Goal: Task Accomplishment & Management: Complete application form

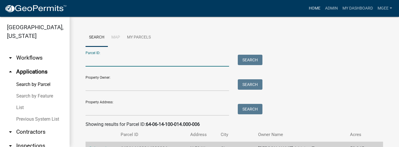
click at [309, 7] on link "Home" at bounding box center [314, 8] width 16 height 11
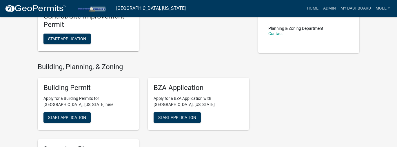
scroll to position [186, 0]
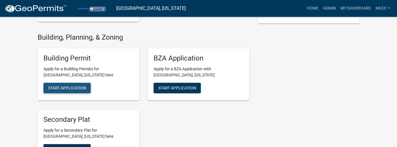
click at [79, 88] on span "Start Application" at bounding box center [67, 88] width 38 height 5
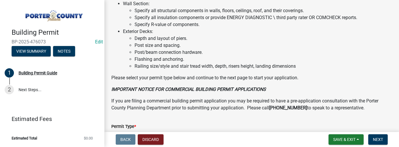
scroll to position [475, 0]
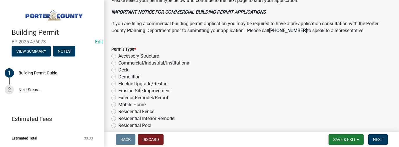
click at [118, 98] on label "Exterior Remodel/Reroof" at bounding box center [143, 98] width 50 height 7
click at [118, 98] on input "Exterior Remodel/Reroof" at bounding box center [120, 97] width 4 height 4
radio input "true"
drag, startPoint x: 372, startPoint y: 138, endPoint x: 357, endPoint y: 133, distance: 16.3
click at [371, 138] on button "Next" at bounding box center [377, 140] width 19 height 10
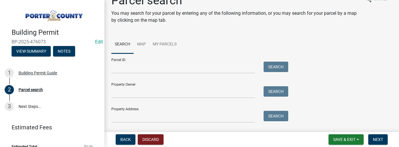
scroll to position [29, 0]
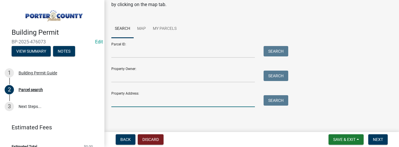
click at [141, 99] on input "Property Address:" at bounding box center [183, 101] width 144 height 12
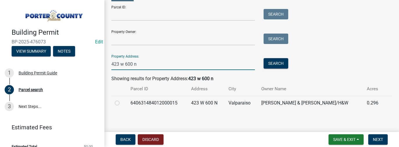
scroll to position [69, 0]
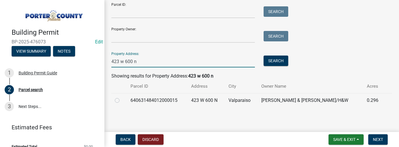
type input "423 w 600 n"
click at [122, 97] on label at bounding box center [122, 97] width 0 height 0
click at [122, 101] on input "radio" at bounding box center [124, 99] width 4 height 4
radio input "true"
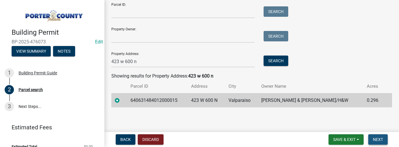
click at [378, 141] on span "Next" at bounding box center [378, 139] width 10 height 5
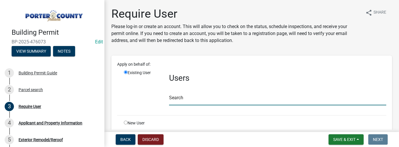
drag, startPoint x: 179, startPoint y: 97, endPoint x: 182, endPoint y: 99, distance: 3.1
click at [179, 97] on input "text" at bounding box center [277, 100] width 217 height 12
type input "mgee"
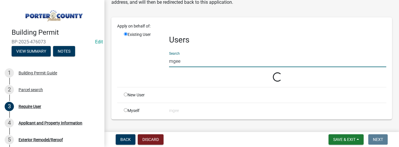
scroll to position [50, 0]
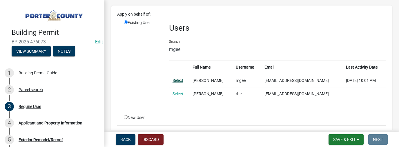
drag, startPoint x: 178, startPoint y: 80, endPoint x: 213, endPoint y: 85, distance: 36.0
click at [178, 80] on link "Select" at bounding box center [178, 80] width 11 height 5
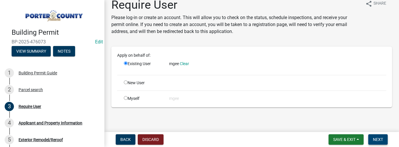
drag, startPoint x: 376, startPoint y: 140, endPoint x: 307, endPoint y: 100, distance: 80.0
click at [376, 140] on span "Next" at bounding box center [378, 139] width 10 height 5
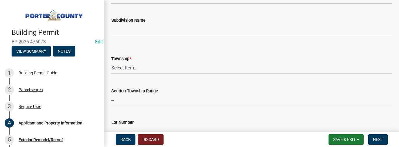
scroll to position [232, 0]
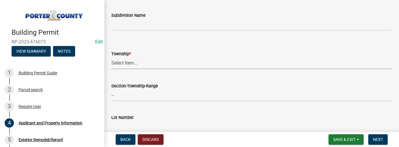
click at [123, 62] on select "Select Item... [PERSON_NAME][GEOGRAPHIC_DATA] [PERSON_NAME][GEOGRAPHIC_DATA] [G…" at bounding box center [251, 63] width 281 height 12
click at [111, 57] on select "Select Item... [PERSON_NAME][GEOGRAPHIC_DATA] [PERSON_NAME][GEOGRAPHIC_DATA] [G…" at bounding box center [251, 63] width 281 height 12
select select "3ef279d8-364d-4472-9edf-8c32643de6c0"
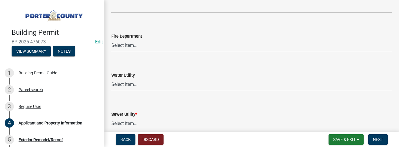
scroll to position [360, 0]
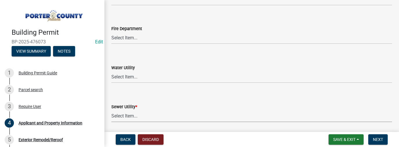
click at [127, 116] on select "Select Item... Aqua [US_STATE] Inc Damon Run Falling Waters Lake Eliza - LEACD …" at bounding box center [251, 116] width 281 height 12
click at [111, 110] on select "Select Item... Aqua [US_STATE] Inc Damon Run Falling Waters Lake Eliza - LEACD …" at bounding box center [251, 116] width 281 height 12
select select "c796f995-08fe-487b-a20e-70ab553361d3"
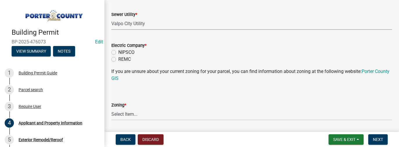
scroll to position [452, 0]
click at [116, 50] on div "NIPSCO" at bounding box center [251, 52] width 281 height 7
click at [127, 117] on select "Select Item... A1 A2 CH CM CN I1 I2 I3 IN MP OT P1 P2 PUD R1 R2 R3 R4 RL RR" at bounding box center [251, 114] width 281 height 12
click at [111, 108] on select "Select Item... A1 A2 CH CM CN I1 I2 I3 IN MP OT P1 P2 PUD R1 R2 R3 R4 RL RR" at bounding box center [251, 114] width 281 height 12
select select "0d764019-f1ff-4f3b-9299-33f0d080acc7"
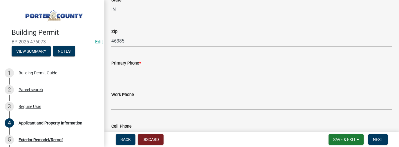
scroll to position [731, 0]
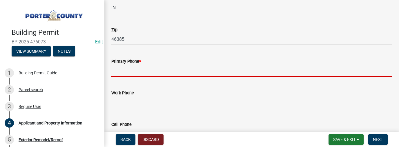
click at [117, 76] on input "Primary Phone *" at bounding box center [251, 71] width 281 height 12
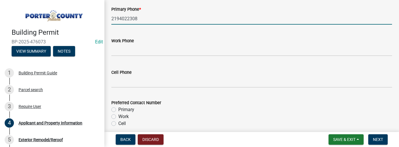
scroll to position [789, 0]
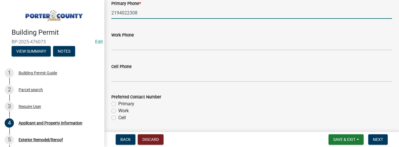
type input "2194022308"
click at [118, 103] on label "Primary" at bounding box center [126, 104] width 16 height 7
click at [118, 103] on input "Primary" at bounding box center [120, 103] width 4 height 4
radio input "true"
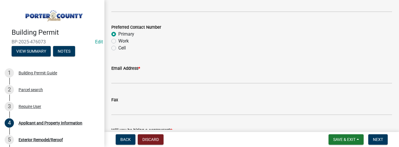
scroll to position [870, 0]
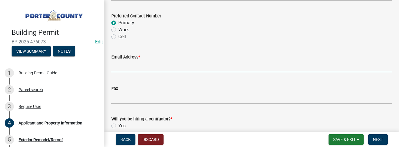
click at [123, 68] on input "Email Address *" at bounding box center [251, 67] width 281 height 12
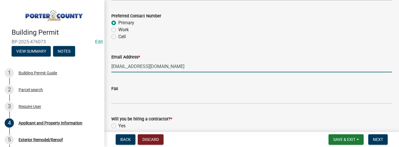
drag, startPoint x: 180, startPoint y: 67, endPoint x: 105, endPoint y: 69, distance: 74.8
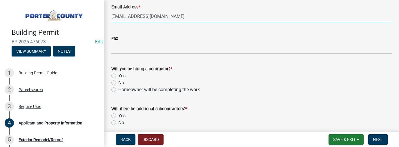
scroll to position [928, 0]
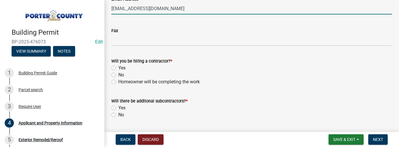
type input "[EMAIL_ADDRESS][DOMAIN_NAME]"
click at [118, 75] on label "No" at bounding box center [121, 75] width 6 height 7
click at [118, 75] on input "No" at bounding box center [120, 74] width 4 height 4
radio input "true"
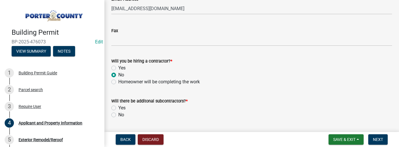
click at [118, 114] on label "No" at bounding box center [121, 115] width 6 height 7
click at [118, 114] on input "No" at bounding box center [120, 114] width 4 height 4
radio input "true"
click at [118, 81] on label "Homeowner will be completing the work" at bounding box center [158, 82] width 81 height 7
click at [118, 81] on input "Homeowner will be completing the work" at bounding box center [120, 81] width 4 height 4
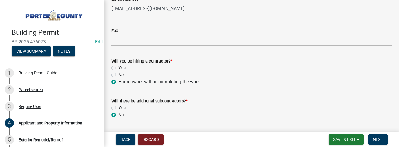
radio input "true"
drag, startPoint x: 380, startPoint y: 140, endPoint x: 246, endPoint y: 108, distance: 137.2
click at [380, 140] on span "Next" at bounding box center [378, 139] width 10 height 5
click at [379, 138] on span "Next" at bounding box center [378, 139] width 10 height 5
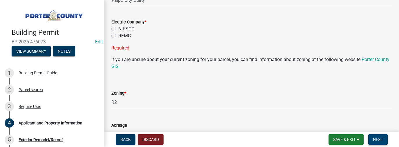
scroll to position [475, 0]
click at [182, 95] on div "Zoning *" at bounding box center [251, 93] width 281 height 7
click at [137, 101] on select "Select Item... A1 A2 CH CM CN I1 I2 I3 IN MP OT P1 P2 PUD R1 R2 R3 R4 RL RR" at bounding box center [251, 103] width 281 height 12
click at [111, 97] on select "Select Item... A1 A2 CH CM CN I1 I2 I3 IN MP OT P1 P2 PUD R1 R2 R3 R4 RL RR" at bounding box center [251, 103] width 281 height 12
click at [120, 102] on select "Select Item... A1 A2 CH CM CN I1 I2 I3 IN MP OT P1 P2 PUD R1 R2 R3 R4 RL RR" at bounding box center [251, 103] width 281 height 12
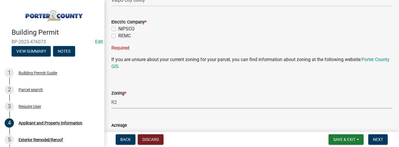
click at [111, 97] on select "Select Item... A1 A2 CH CM CN I1 I2 I3 IN MP OT P1 P2 PUD R1 R2 R3 R4 RL RR" at bounding box center [251, 103] width 281 height 12
select select "0d764019-f1ff-4f3b-9299-33f0d080acc7"
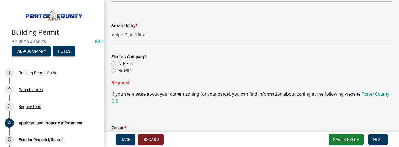
click at [118, 63] on label "NIPSCO" at bounding box center [126, 63] width 16 height 7
click at [118, 63] on input "NIPSCO" at bounding box center [120, 62] width 4 height 4
radio input "true"
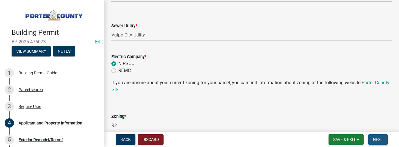
click at [377, 138] on span "Next" at bounding box center [378, 139] width 10 height 5
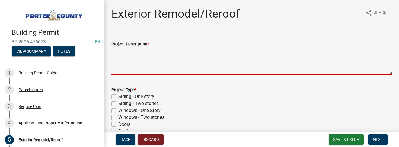
click at [126, 69] on textarea "Project Description *" at bounding box center [251, 61] width 281 height 27
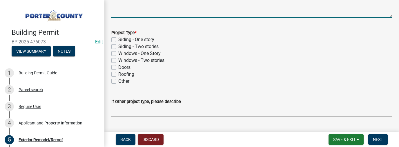
scroll to position [58, 0]
type textarea "Replace 11 existing windows"
click at [118, 53] on label "Windows - One Story" at bounding box center [139, 52] width 42 height 7
click at [118, 53] on input "Windows - One Story" at bounding box center [120, 51] width 4 height 4
checkbox input "true"
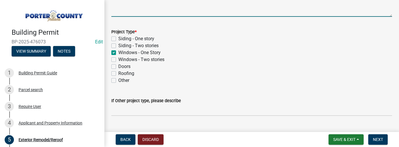
checkbox input "false"
checkbox input "true"
checkbox input "false"
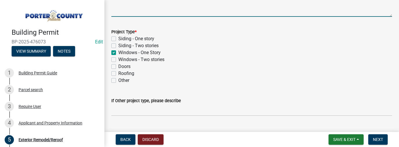
checkbox input "false"
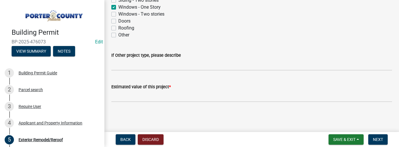
scroll to position [104, 0]
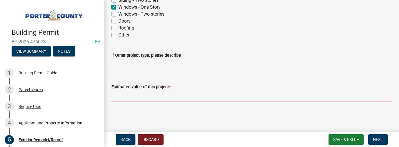
click at [157, 96] on input "text" at bounding box center [251, 96] width 281 height 12
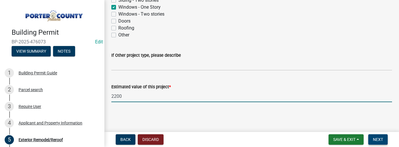
type input "2200"
click at [375, 141] on span "Next" at bounding box center [378, 139] width 10 height 5
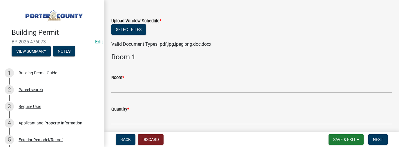
scroll to position [23, 0]
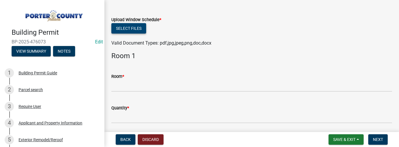
click at [130, 29] on button "Select files" at bounding box center [128, 28] width 35 height 10
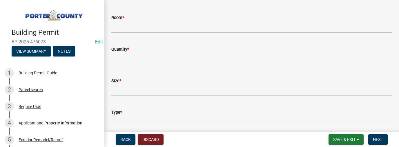
scroll to position [104, 0]
click at [384, 143] on button "Next" at bounding box center [377, 140] width 19 height 10
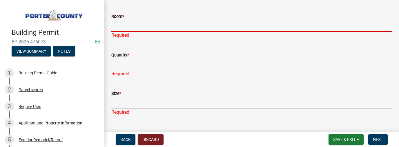
drag, startPoint x: 125, startPoint y: 28, endPoint x: 158, endPoint y: 26, distance: 33.4
click at [125, 28] on input "Room *" at bounding box center [251, 26] width 281 height 12
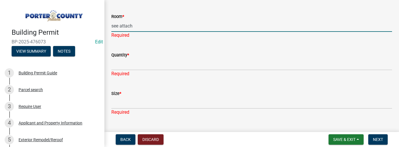
type input "see attach"
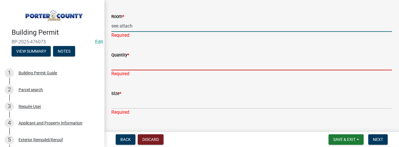
click at [142, 68] on div "Quantity * Required" at bounding box center [251, 60] width 281 height 34
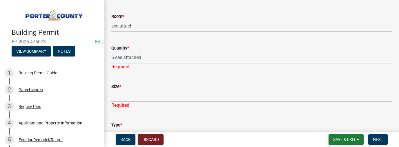
click at [114, 57] on input "6 see attached" at bounding box center [251, 58] width 281 height 12
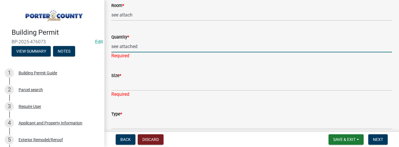
scroll to position [93, 0]
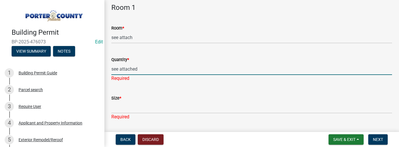
type input "see attached"
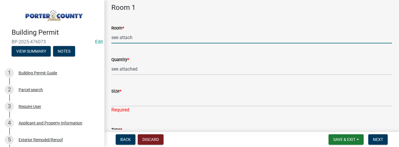
click at [111, 36] on input "see attach" at bounding box center [251, 38] width 281 height 12
type input "11 see attach"
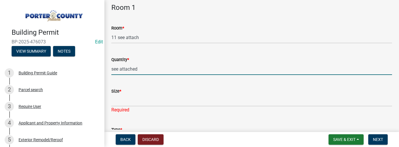
click at [111, 69] on input "see attached" at bounding box center [251, 69] width 281 height 12
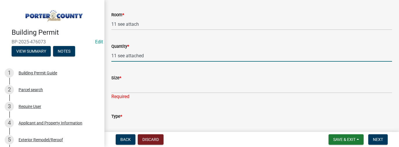
scroll to position [104, 0]
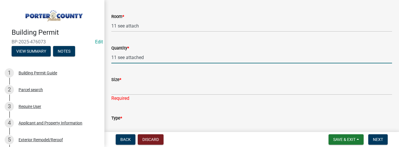
type input "11 see attached"
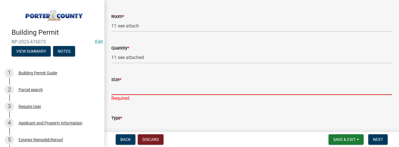
click at [114, 91] on input "Size *" at bounding box center [251, 89] width 281 height 12
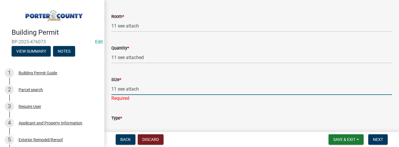
type input "11 see attach"
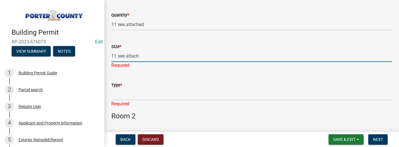
scroll to position [162, 0]
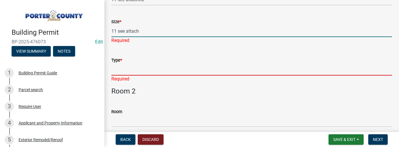
click at [124, 70] on div "Type * Required" at bounding box center [251, 66] width 281 height 34
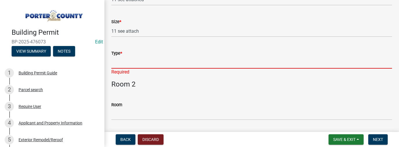
type input "s"
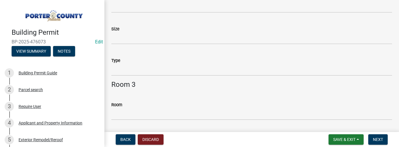
scroll to position [383, 0]
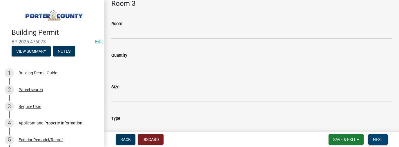
type input "11 see attach"
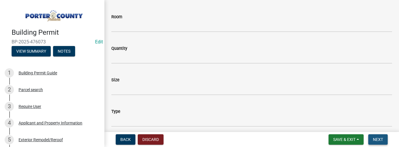
click at [386, 141] on button "Next" at bounding box center [377, 140] width 19 height 10
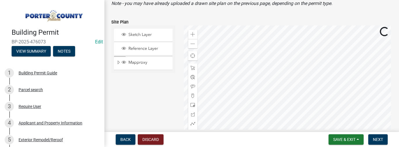
scroll to position [139, 0]
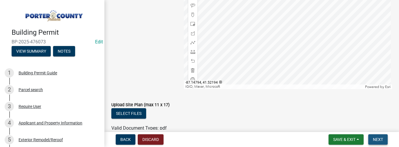
drag, startPoint x: 376, startPoint y: 140, endPoint x: 368, endPoint y: 139, distance: 8.5
click at [375, 140] on span "Next" at bounding box center [378, 139] width 10 height 5
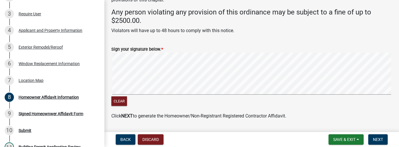
scroll to position [97, 0]
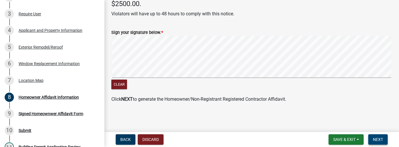
click at [379, 140] on span "Next" at bounding box center [378, 139] width 10 height 5
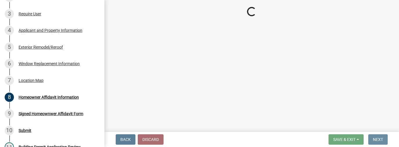
scroll to position [0, 0]
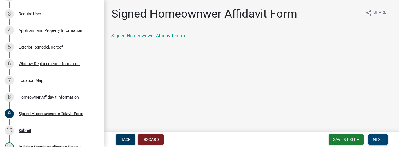
click at [381, 140] on span "Next" at bounding box center [378, 139] width 10 height 5
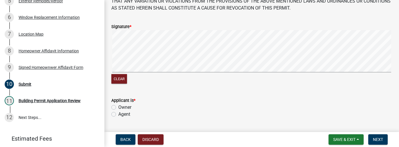
scroll to position [81, 0]
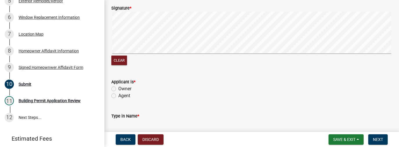
click at [118, 89] on label "Owner" at bounding box center [124, 89] width 13 height 7
click at [118, 89] on input "Owner" at bounding box center [120, 88] width 4 height 4
radio input "true"
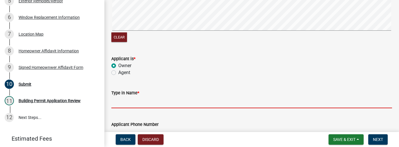
click at [119, 105] on input "Type in Name *" at bounding box center [251, 103] width 281 height 12
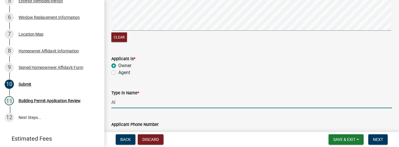
type input "A"
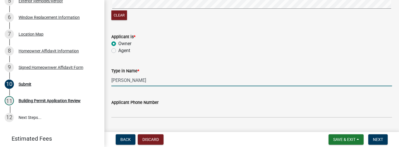
scroll to position [151, 0]
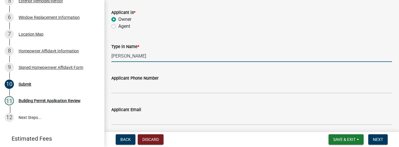
type input "[PERSON_NAME]"
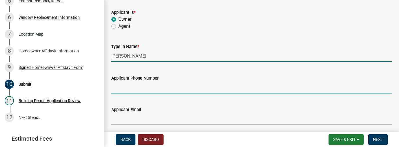
click at [128, 87] on input "Applicant Phone Number" at bounding box center [251, 88] width 281 height 12
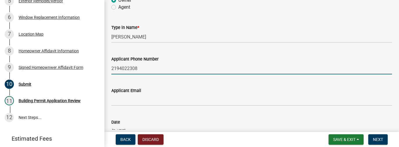
scroll to position [209, 0]
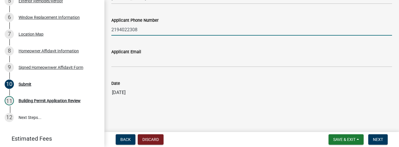
type input "2194022308"
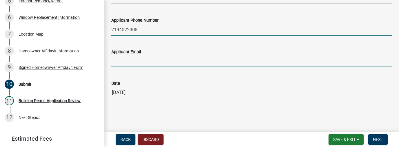
click at [116, 61] on input "Applicant Email" at bounding box center [251, 61] width 281 height 12
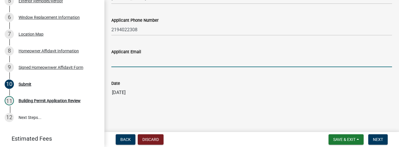
paste input "[EMAIL_ADDRESS][DOMAIN_NAME]"
type input "[EMAIL_ADDRESS][DOMAIN_NAME]"
click at [382, 141] on span "Next" at bounding box center [378, 139] width 10 height 5
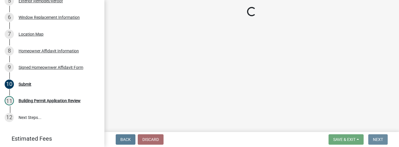
scroll to position [0, 0]
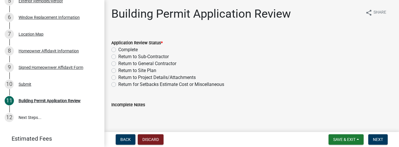
click at [118, 49] on label "Complete" at bounding box center [127, 49] width 19 height 7
click at [118, 49] on input "Complete" at bounding box center [120, 48] width 4 height 4
radio input "true"
click at [384, 141] on button "Next" at bounding box center [377, 140] width 19 height 10
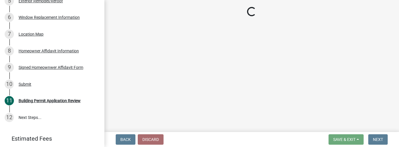
scroll to position [173, 0]
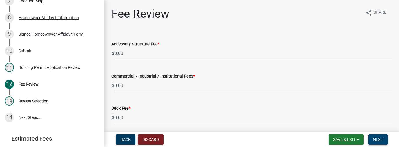
click at [373, 141] on span "Next" at bounding box center [378, 139] width 10 height 5
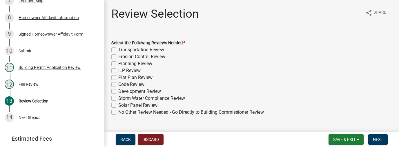
drag, startPoint x: 113, startPoint y: 112, endPoint x: 141, endPoint y: 119, distance: 28.8
click at [118, 112] on label "No Other Review Needed - Go Directly to Building Commissioner Review" at bounding box center [191, 112] width 146 height 7
click at [118, 112] on input "No Other Review Needed - Go Directly to Building Commissioner Review" at bounding box center [120, 111] width 4 height 4
checkbox input "true"
checkbox input "false"
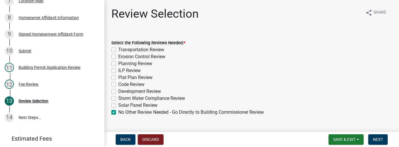
checkbox input "false"
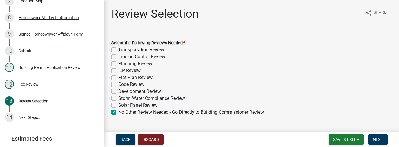
checkbox input "false"
checkbox input "true"
click at [377, 141] on span "Next" at bounding box center [378, 139] width 10 height 5
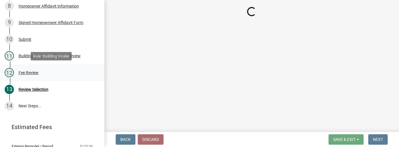
scroll to position [201, 0]
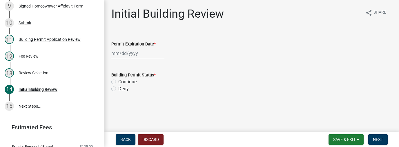
click at [118, 55] on div at bounding box center [137, 54] width 53 height 12
select select "9"
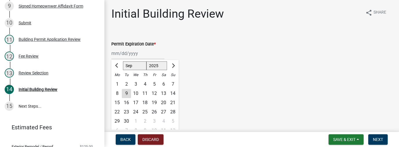
click at [158, 66] on select "1525 1526 1527 1528 1529 1530 1531 1532 1533 1534 1535 1536 1537 1538 1539 1540…" at bounding box center [156, 65] width 21 height 9
select select "2026"
click at [146, 61] on select "1525 1526 1527 1528 1529 1530 1531 1532 1533 1534 1535 1536 1537 1538 1539 1540…" at bounding box center [156, 65] width 21 height 9
click at [135, 94] on div "9" at bounding box center [135, 93] width 9 height 9
type input "[DATE]"
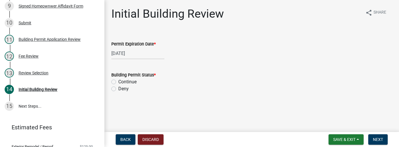
click at [118, 81] on label "Continue" at bounding box center [127, 82] width 18 height 7
click at [118, 81] on input "Continue" at bounding box center [120, 81] width 4 height 4
radio input "true"
drag, startPoint x: 381, startPoint y: 140, endPoint x: 303, endPoint y: 117, distance: 80.9
click at [380, 140] on span "Next" at bounding box center [378, 139] width 10 height 5
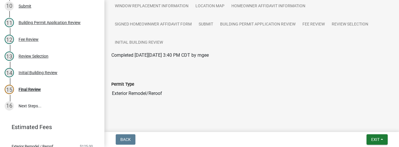
scroll to position [69, 0]
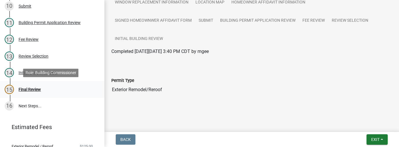
click at [40, 90] on div "Final Review" at bounding box center [30, 90] width 22 height 4
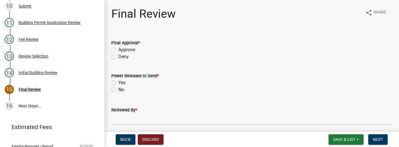
click at [118, 49] on label "Approve" at bounding box center [126, 49] width 17 height 7
click at [118, 49] on input "Approve" at bounding box center [120, 48] width 4 height 4
radio input "true"
drag, startPoint x: 115, startPoint y: 91, endPoint x: 117, endPoint y: 107, distance: 16.4
click at [118, 91] on label "No" at bounding box center [121, 89] width 6 height 7
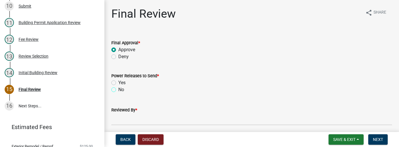
click at [118, 90] on input "No" at bounding box center [120, 88] width 4 height 4
radio input "true"
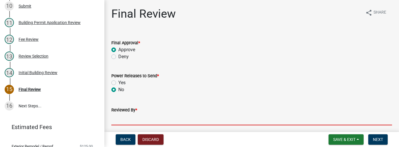
click at [117, 114] on input "Reviewed By *" at bounding box center [251, 120] width 281 height 12
type input "mrg"
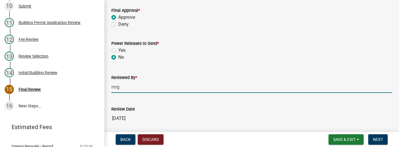
scroll to position [58, 0]
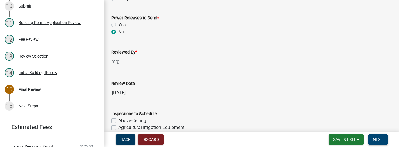
click at [373, 141] on span "Next" at bounding box center [378, 139] width 10 height 5
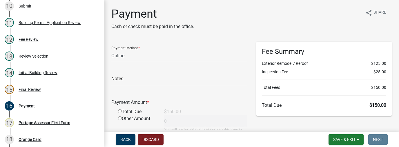
scroll to position [318, 0]
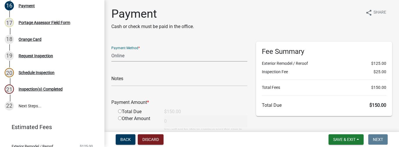
click at [121, 53] on select "Credit Card POS Check Cash Online" at bounding box center [179, 56] width 136 height 12
select select "2: 1"
click at [111, 50] on select "Credit Card POS Check Cash Online" at bounding box center [179, 56] width 136 height 12
click at [118, 79] on input "text" at bounding box center [179, 81] width 136 height 12
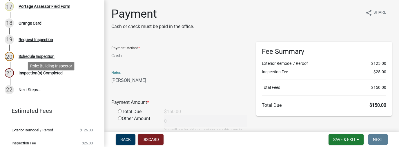
scroll to position [351, 0]
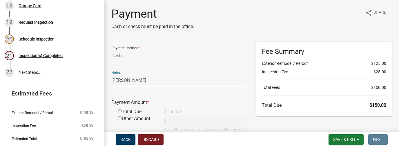
type input "[PERSON_NAME]"
click at [120, 112] on input "radio" at bounding box center [120, 112] width 4 height 4
radio input "true"
type input "150"
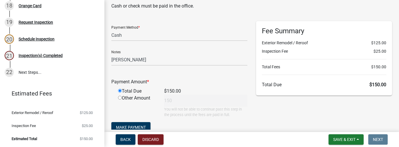
scroll to position [46, 0]
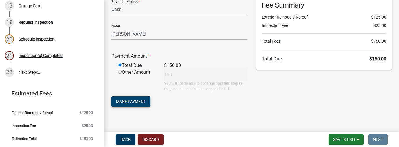
click at [147, 107] on button "Make Payment" at bounding box center [130, 102] width 39 height 10
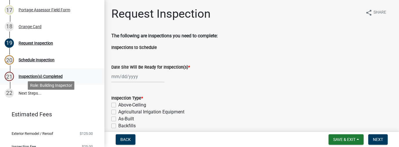
scroll to position [305, 0]
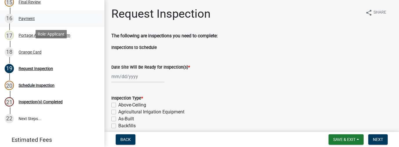
click at [30, 19] on div "Payment" at bounding box center [27, 19] width 16 height 4
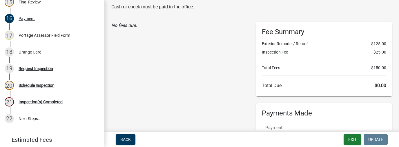
scroll to position [46, 0]
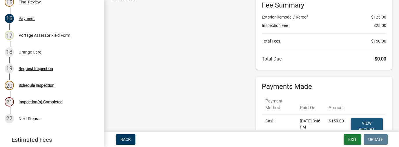
click at [363, 122] on link "View receipt" at bounding box center [367, 126] width 32 height 17
click at [30, 52] on div "Orange Card" at bounding box center [30, 52] width 23 height 4
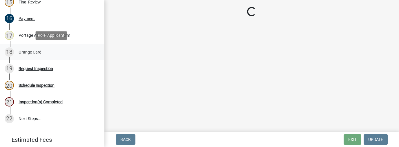
scroll to position [0, 0]
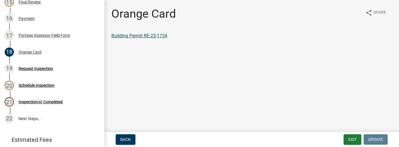
click at [119, 37] on link "Building Permit RE-25-1734" at bounding box center [139, 36] width 56 height 6
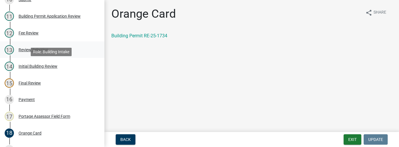
scroll to position [154, 0]
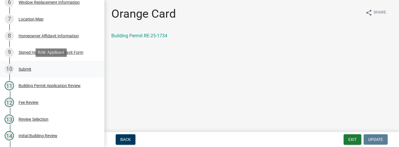
click at [57, 75] on link "10 Submit" at bounding box center [52, 69] width 104 height 17
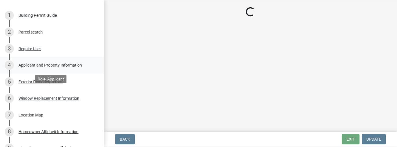
scroll to position [27, 0]
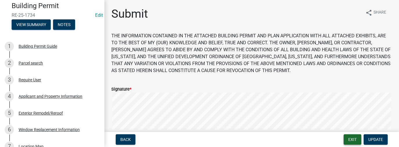
click at [358, 141] on button "Exit" at bounding box center [353, 140] width 18 height 10
